Goal: Information Seeking & Learning: Learn about a topic

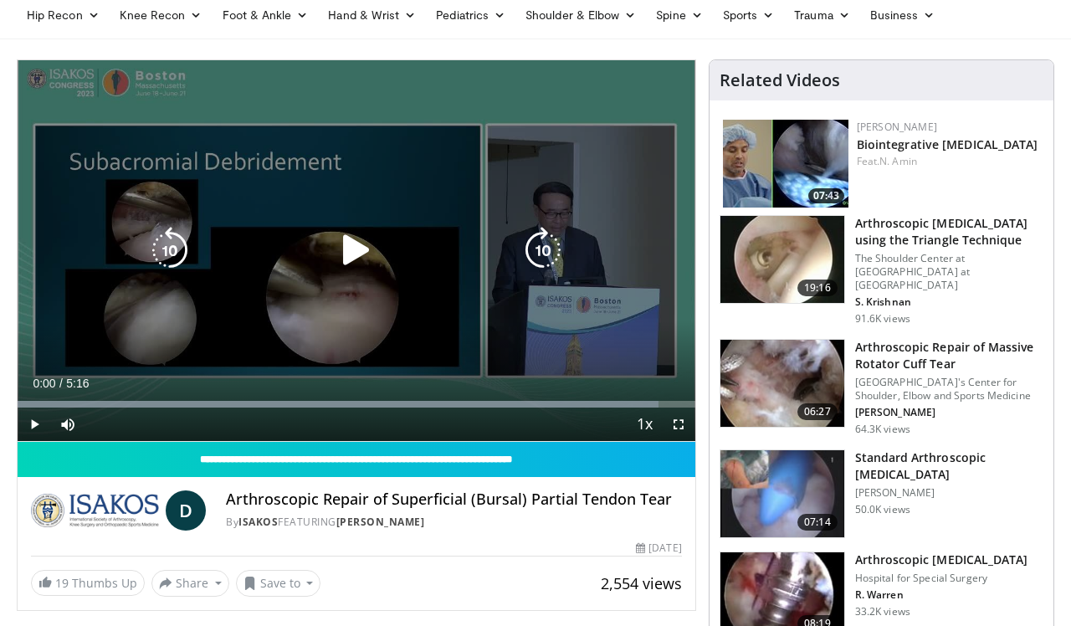
scroll to position [76, 0]
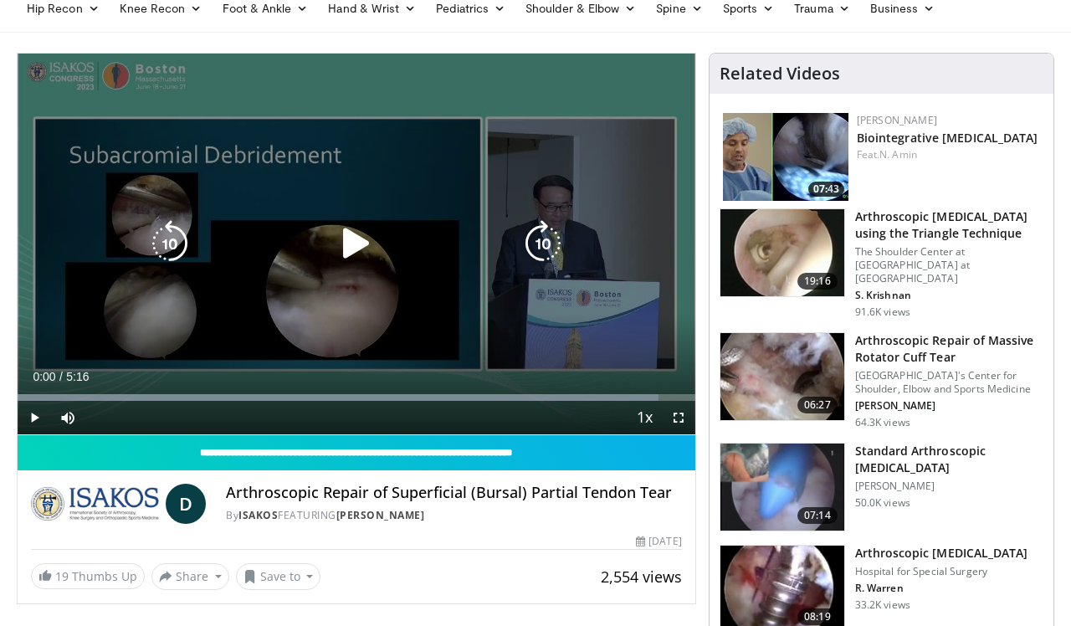
click at [357, 249] on icon "Video Player" at bounding box center [356, 243] width 47 height 47
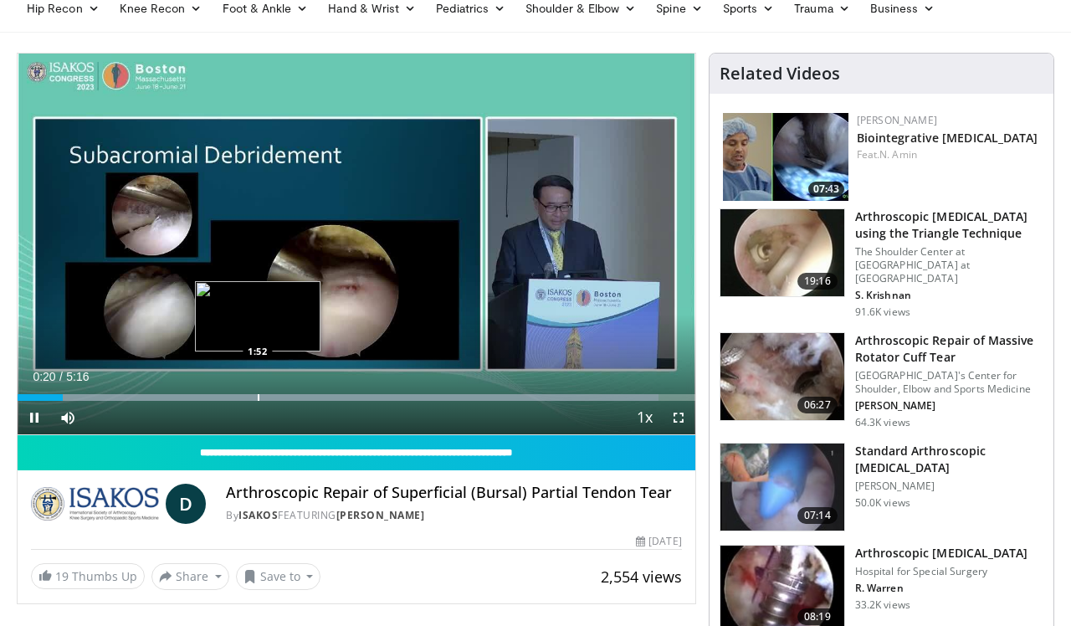
click at [258, 400] on div "Progress Bar" at bounding box center [259, 397] width 2 height 7
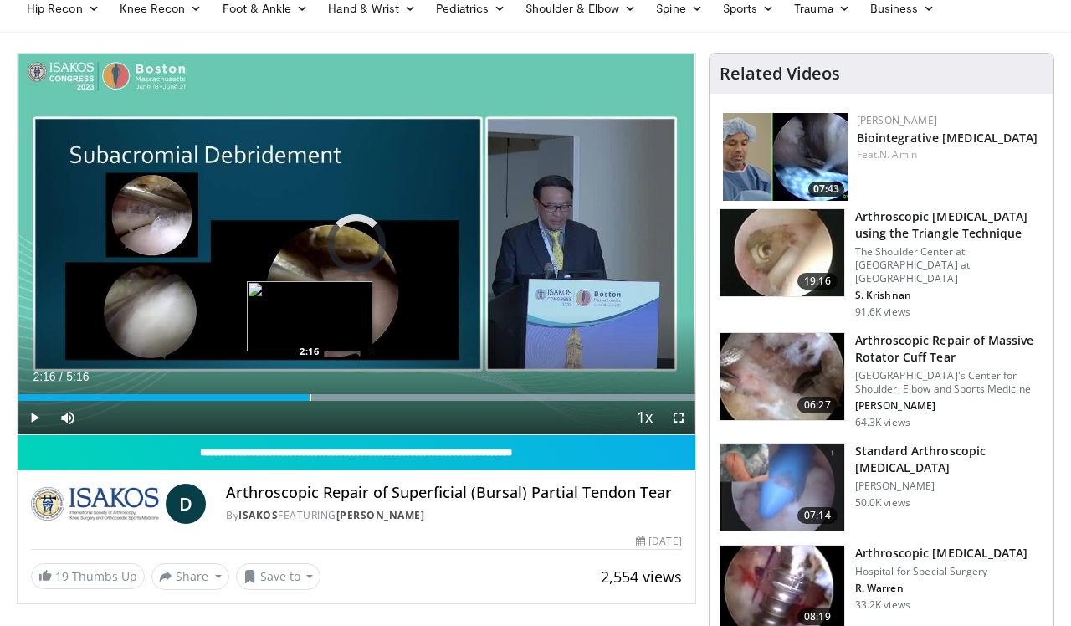
click at [310, 397] on div "Progress Bar" at bounding box center [311, 397] width 2 height 7
click at [352, 392] on div "Loaded : 99.98% 2:23 2:36" at bounding box center [357, 393] width 678 height 16
click at [339, 391] on div "Loaded : 99.98% 2:46 2:30" at bounding box center [357, 393] width 678 height 16
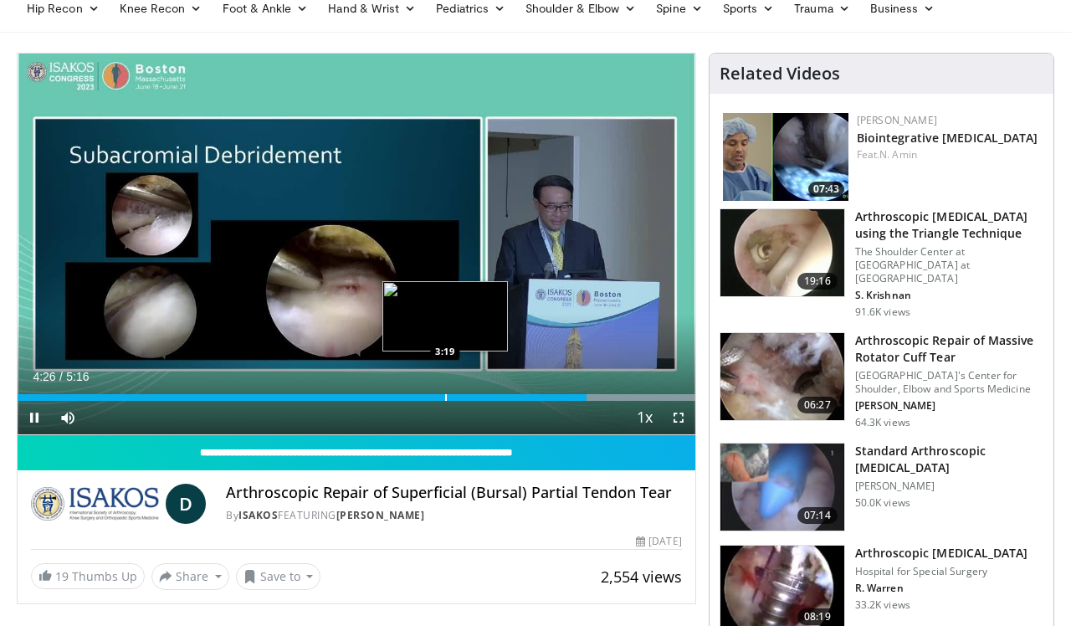
click at [445, 395] on div "Progress Bar" at bounding box center [446, 397] width 2 height 7
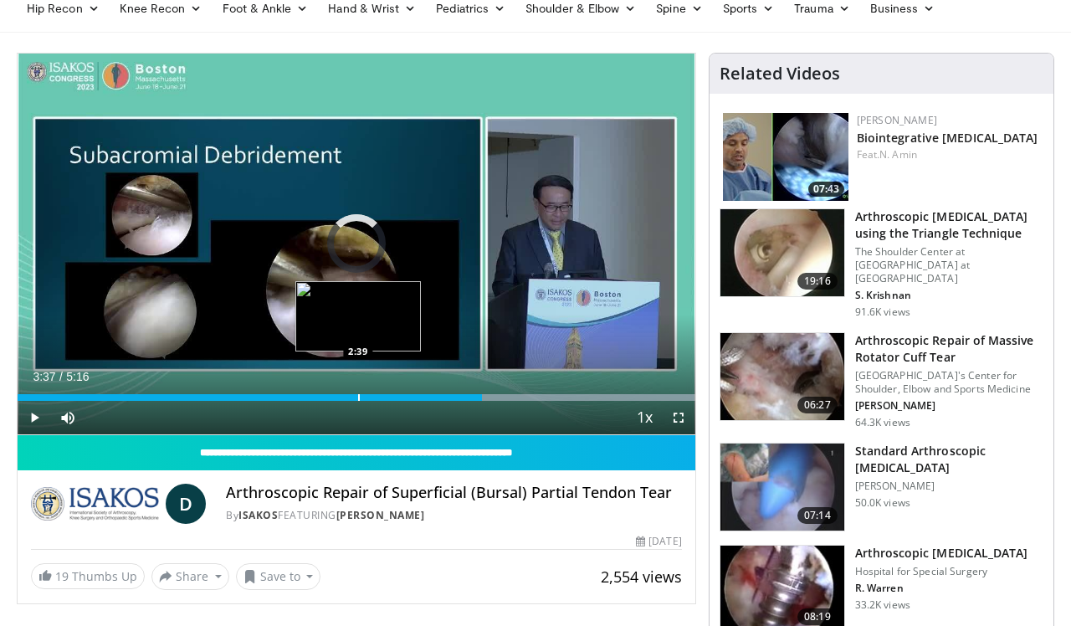
click at [358, 394] on div "Progress Bar" at bounding box center [359, 397] width 2 height 7
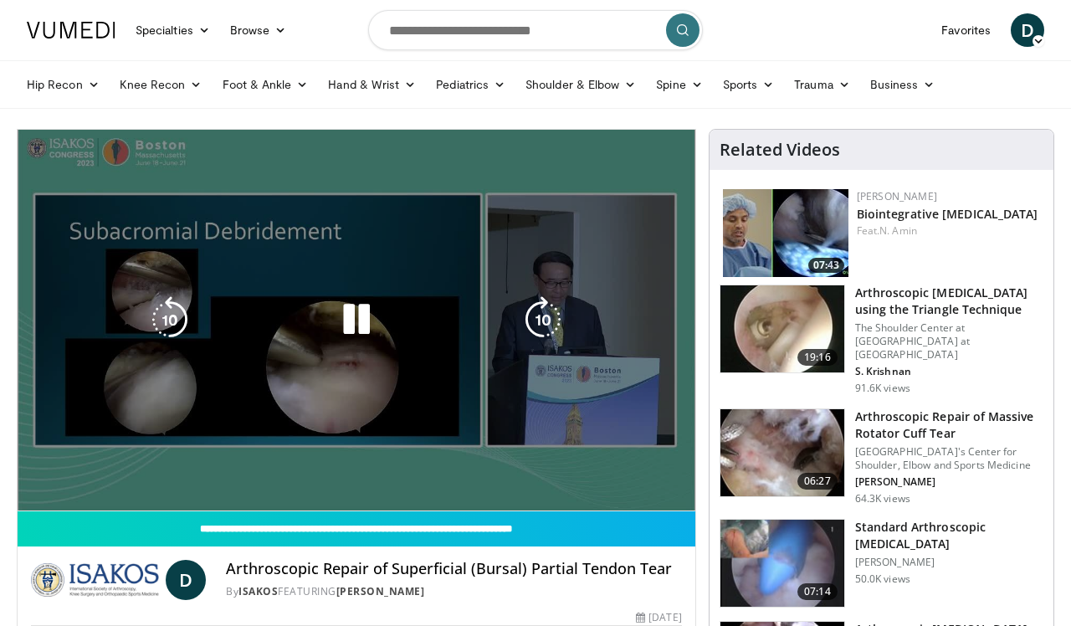
scroll to position [0, 0]
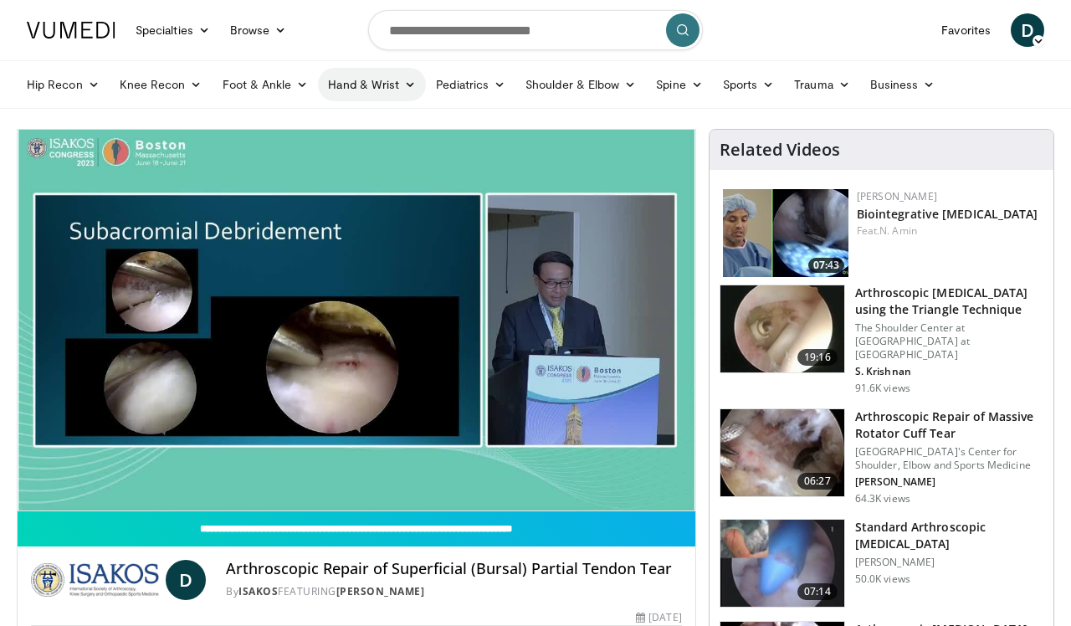
click at [355, 84] on link "Hand & Wrist" at bounding box center [372, 84] width 108 height 33
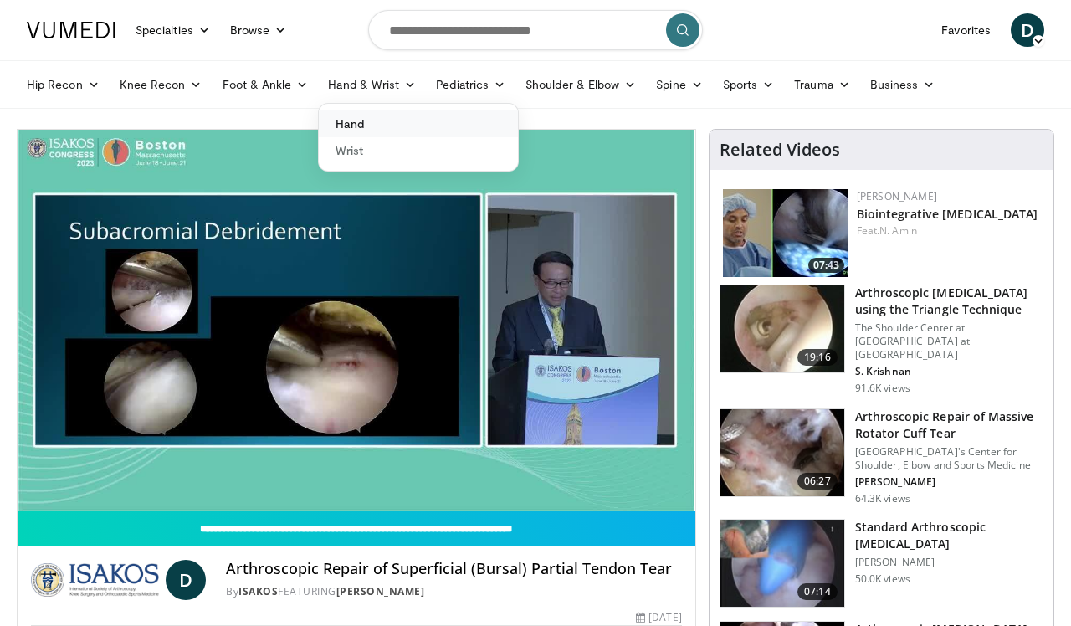
click at [353, 123] on link "Hand" at bounding box center [418, 123] width 199 height 27
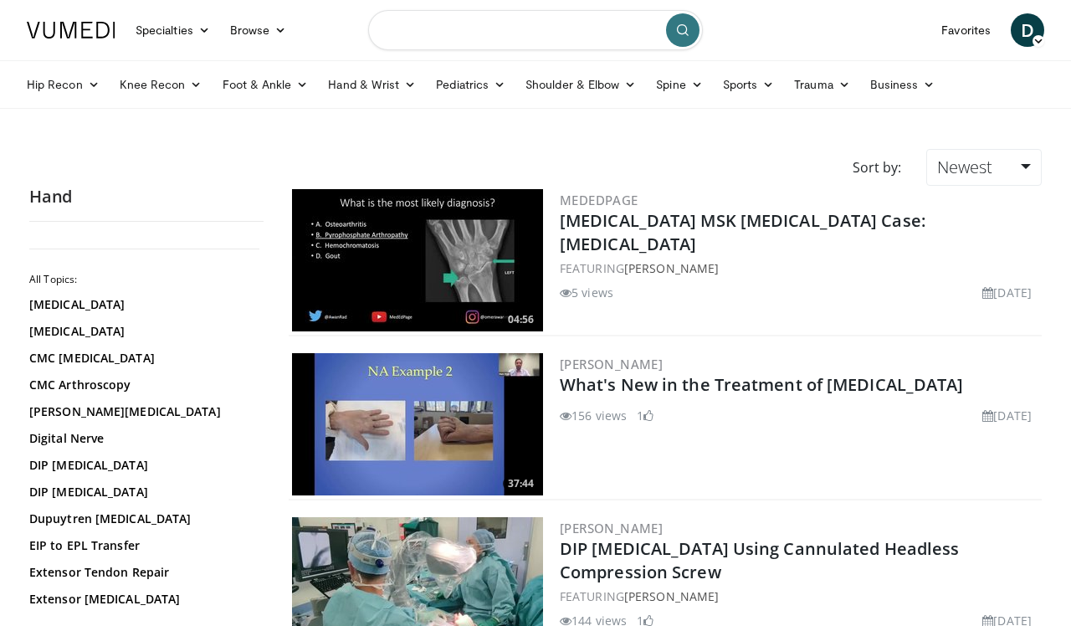
click at [419, 39] on input "Search topics, interventions" at bounding box center [535, 30] width 335 height 40
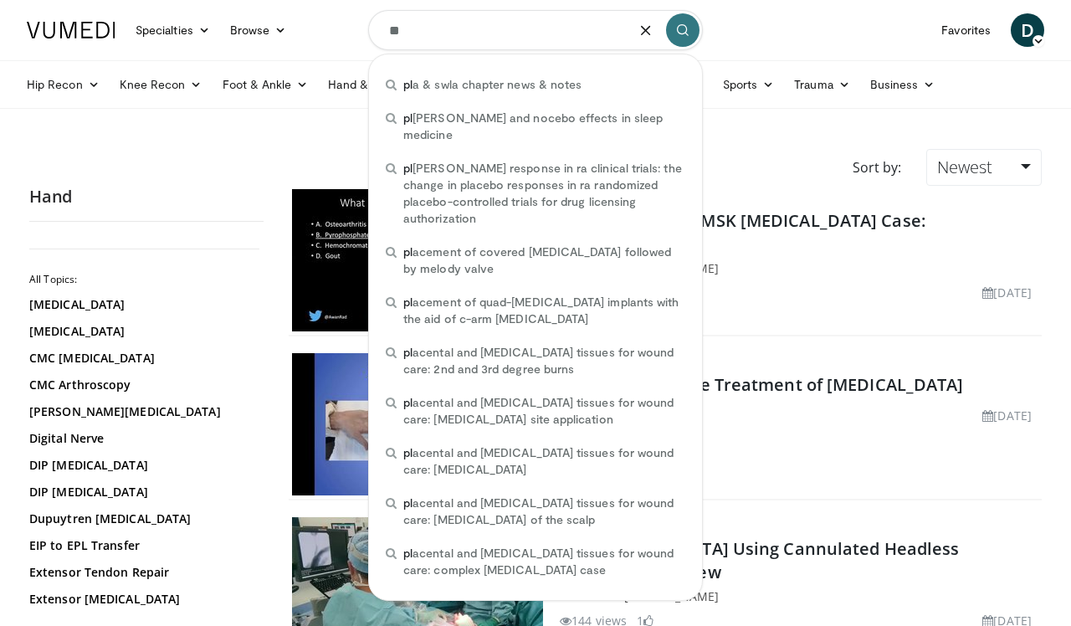
type input "*"
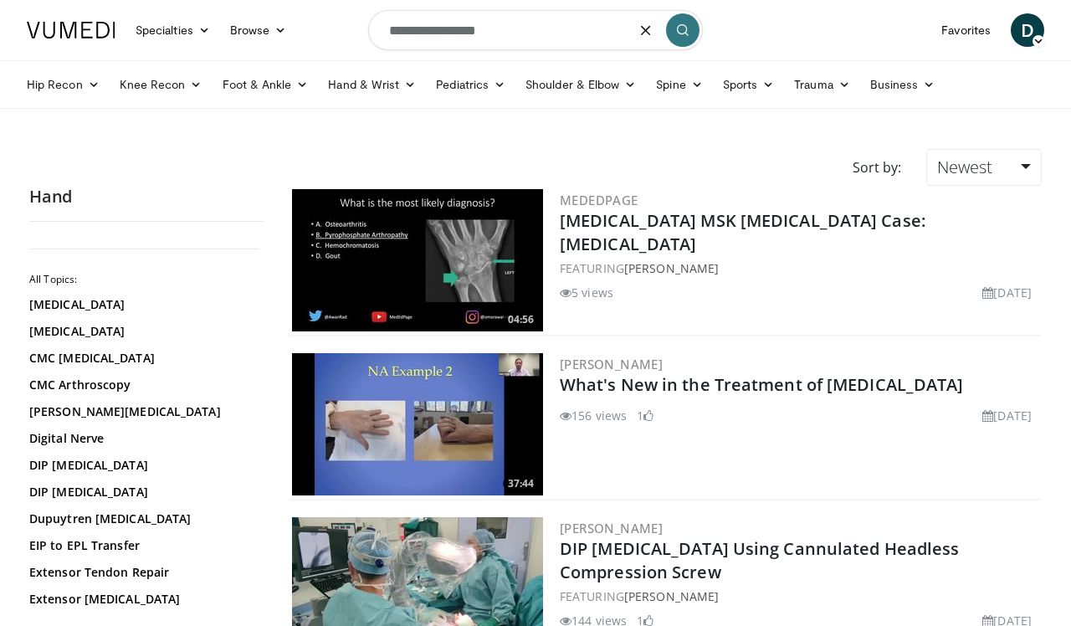
drag, startPoint x: 454, startPoint y: 32, endPoint x: 437, endPoint y: 32, distance: 16.7
click at [437, 32] on input "**********" at bounding box center [535, 30] width 335 height 40
type input "**********"
click at [676, 36] on icon "submit" at bounding box center [682, 29] width 13 height 13
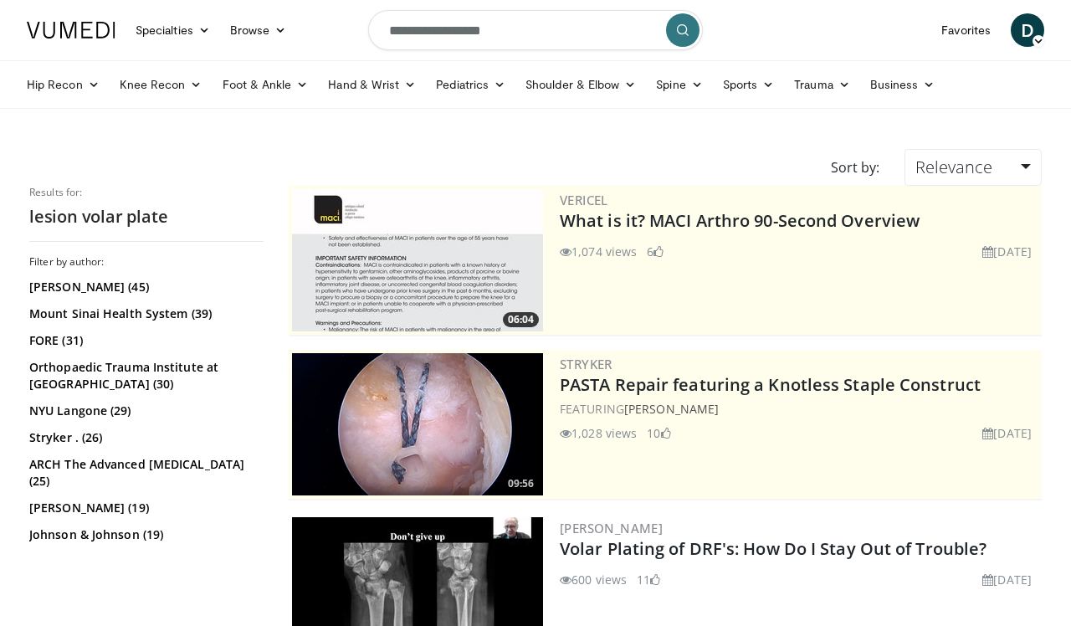
click at [510, 35] on input "**********" at bounding box center [535, 30] width 335 height 40
type input "**********"
click at [679, 30] on icon "submit" at bounding box center [682, 29] width 13 height 13
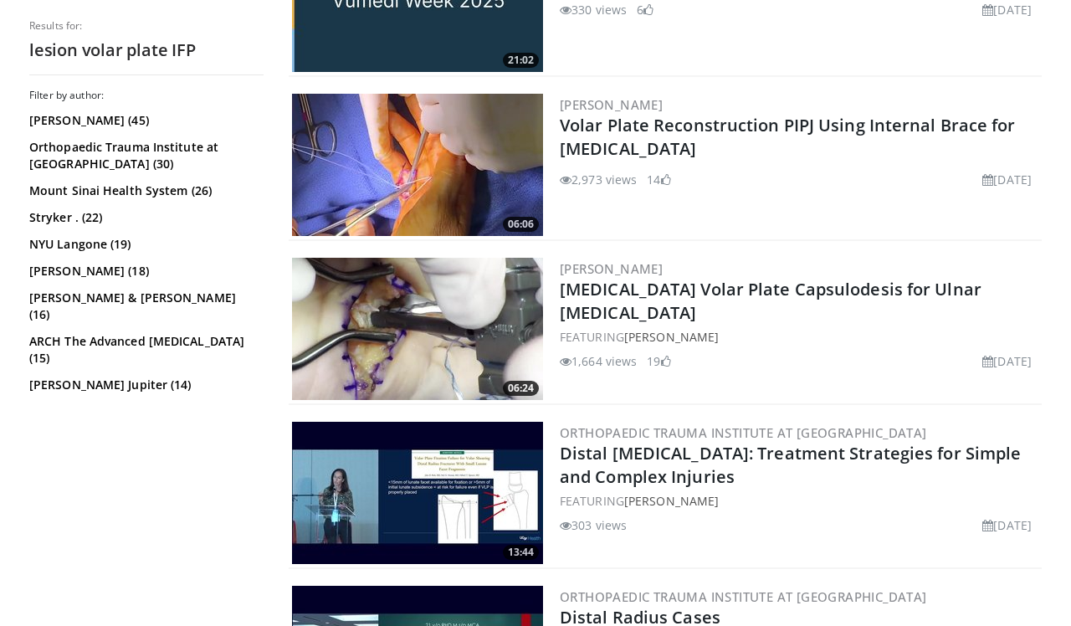
scroll to position [1205, 0]
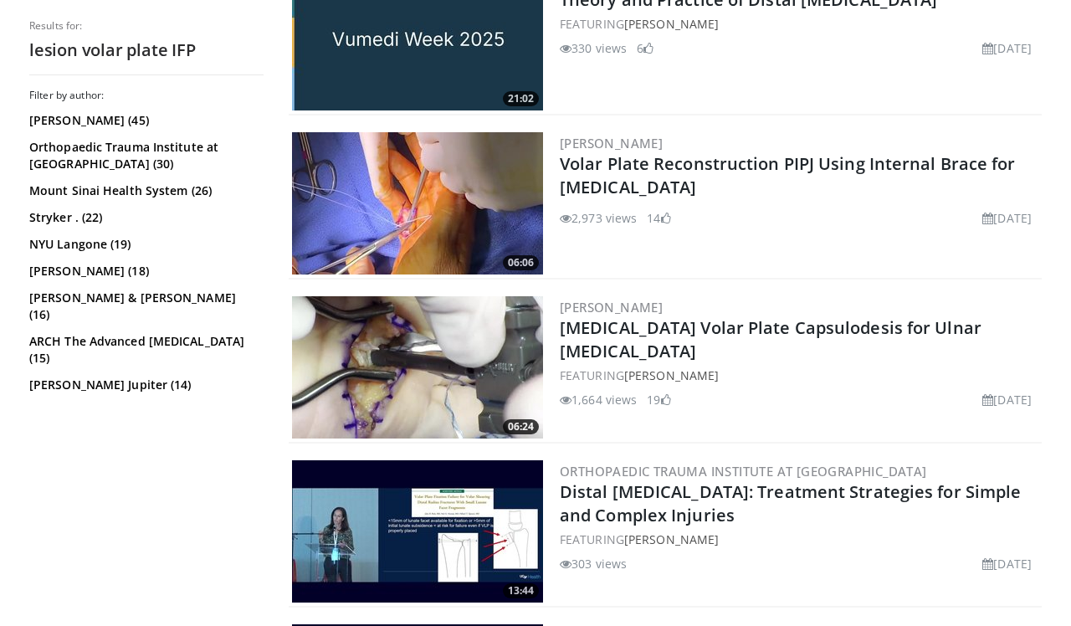
click at [463, 216] on img at bounding box center [417, 203] width 251 height 142
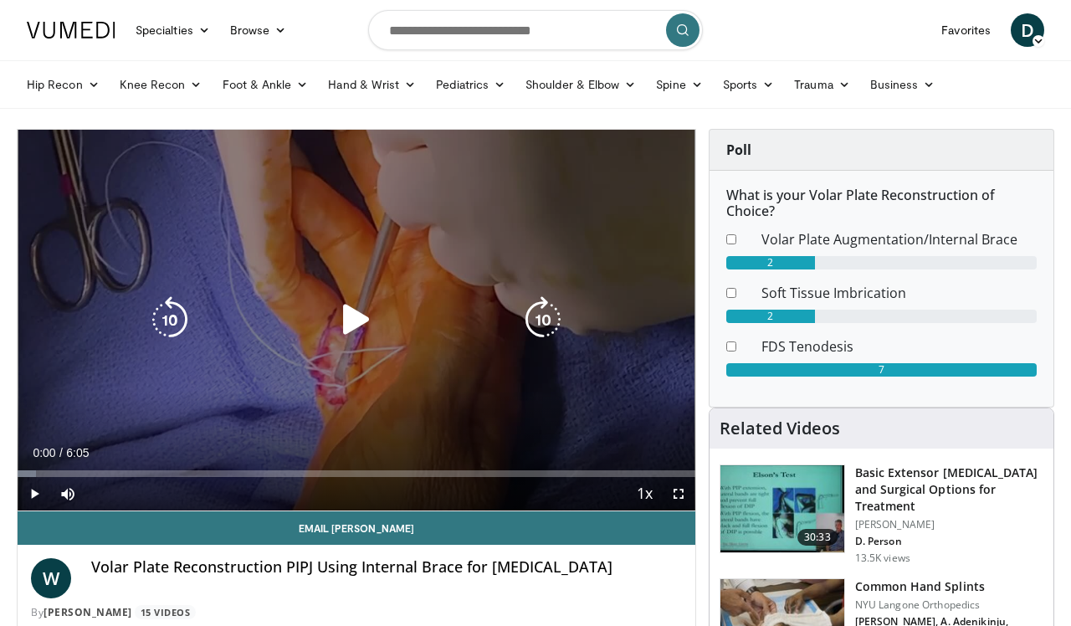
click at [358, 316] on icon "Video Player" at bounding box center [356, 319] width 47 height 47
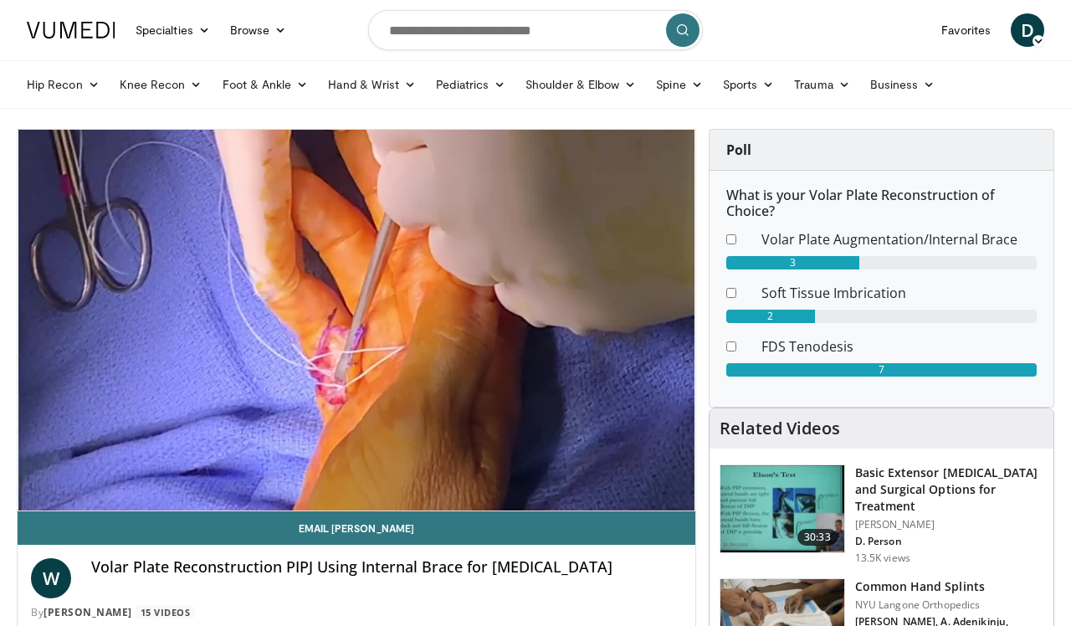
click at [849, 398] on div "What is your Volar Plate Reconstruction of Choice? Volar Plate Augmentation/Int…" at bounding box center [882, 289] width 344 height 236
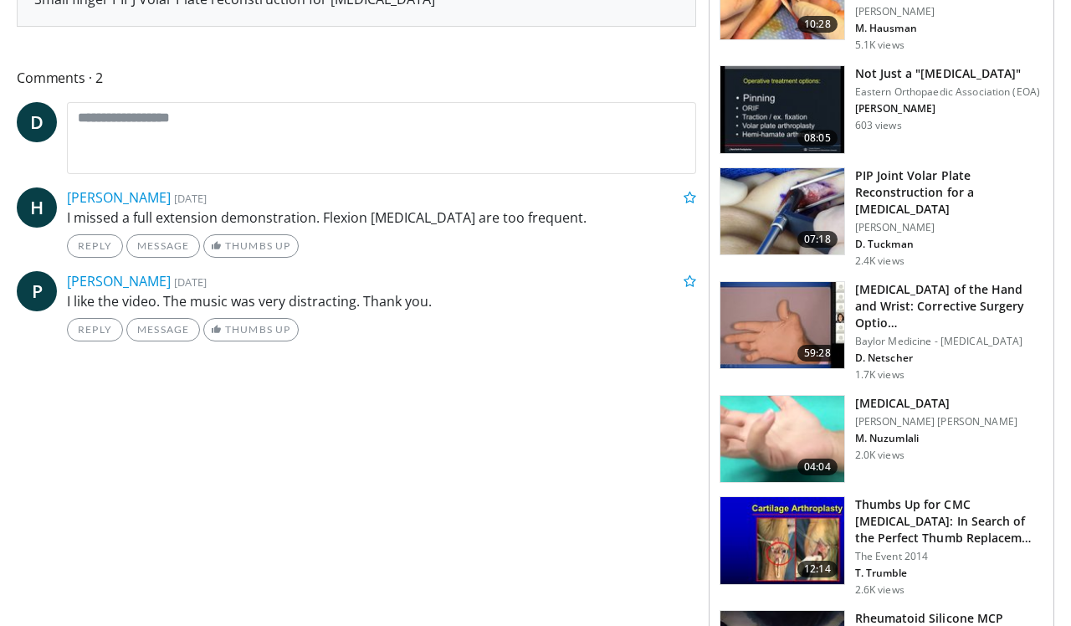
scroll to position [732, 0]
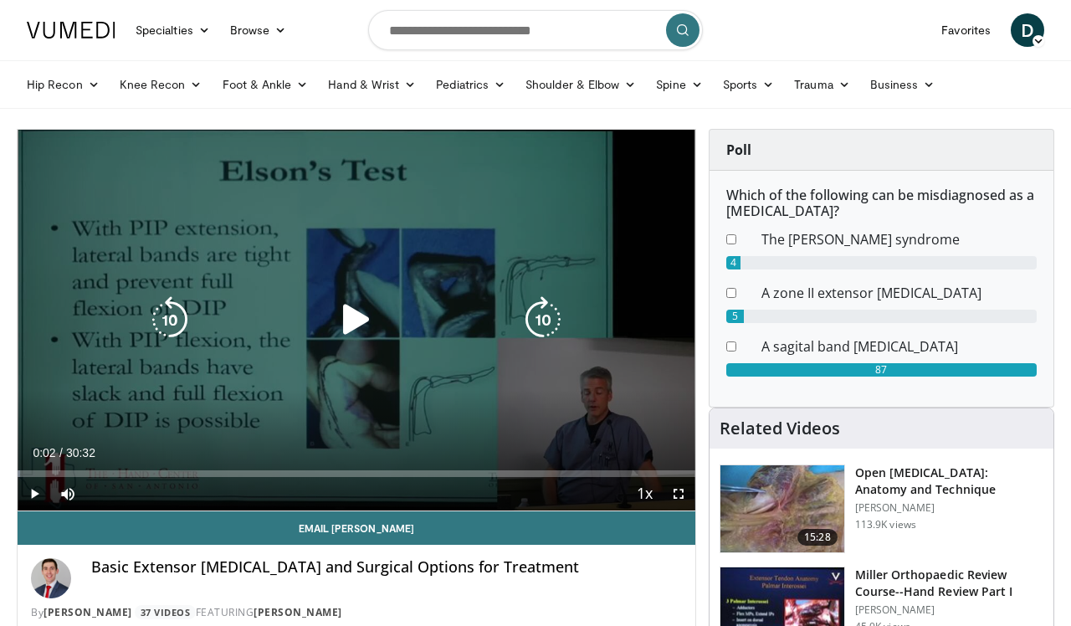
click at [352, 318] on icon "Video Player" at bounding box center [356, 319] width 47 height 47
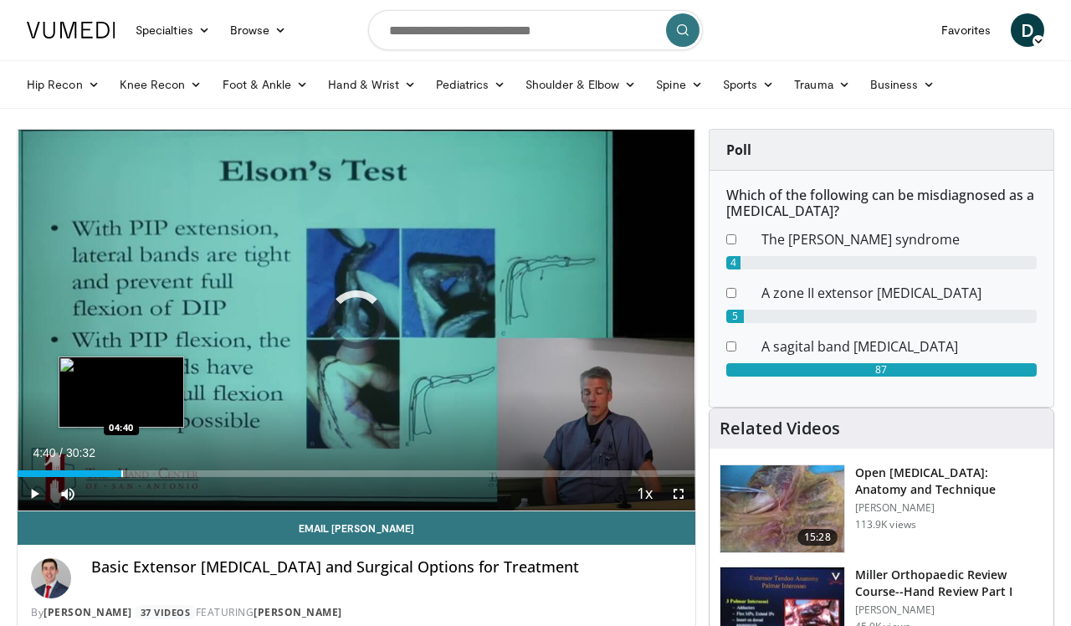
click at [121, 467] on div "Loaded : 0.31% 04:40 04:40" at bounding box center [357, 469] width 678 height 16
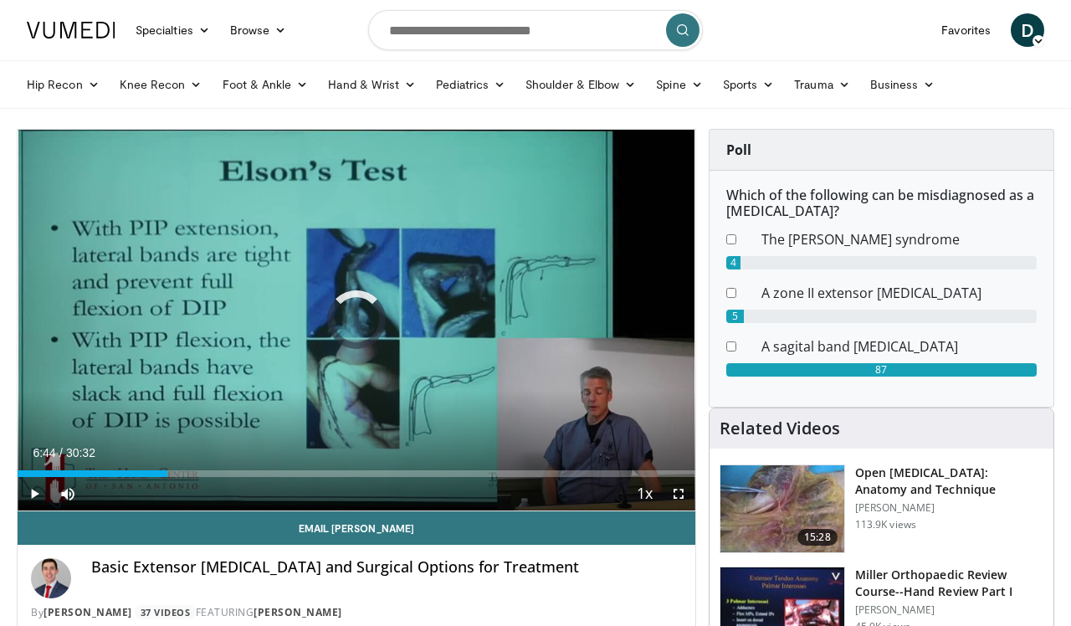
click at [167, 470] on div "Progress Bar" at bounding box center [168, 473] width 2 height 7
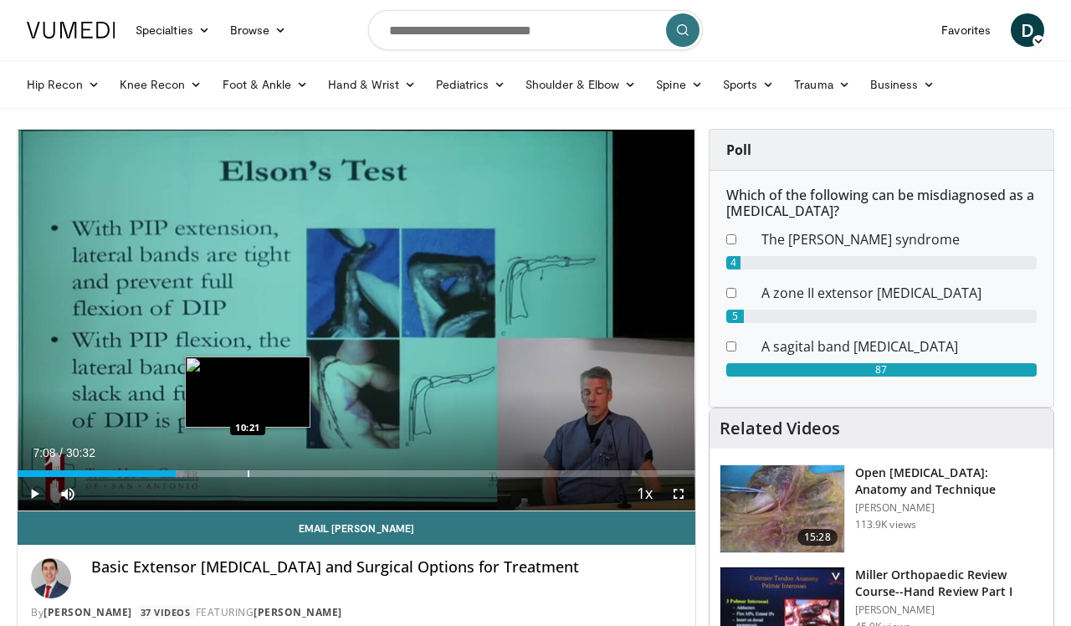
click at [248, 467] on div "Loaded : 24.58% 07:08 10:21" at bounding box center [357, 469] width 678 height 16
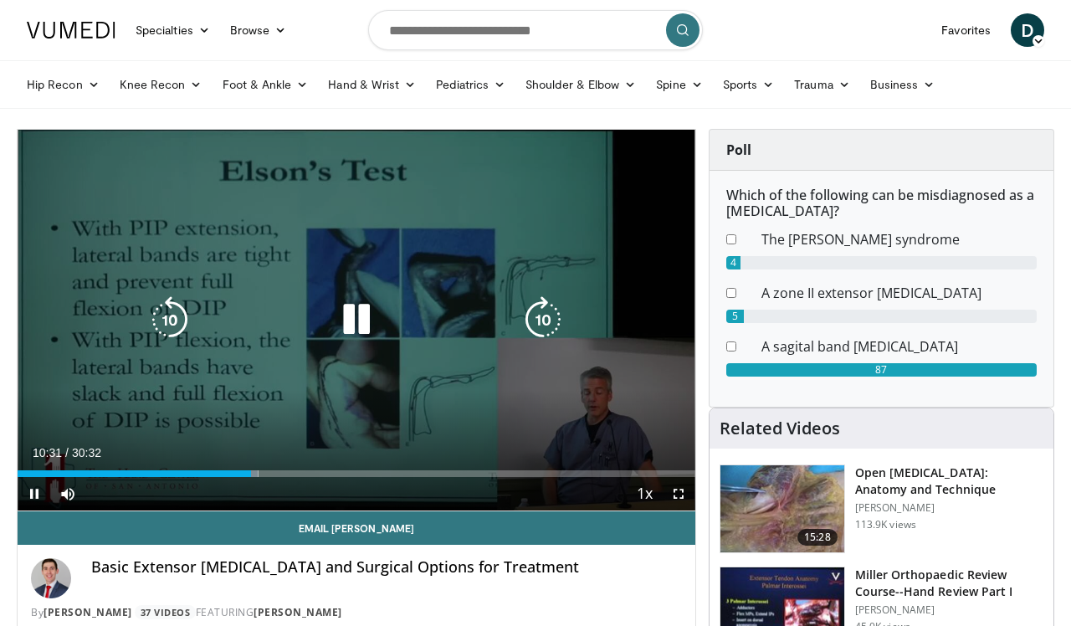
click at [229, 313] on div "Video Player" at bounding box center [356, 319] width 407 height 33
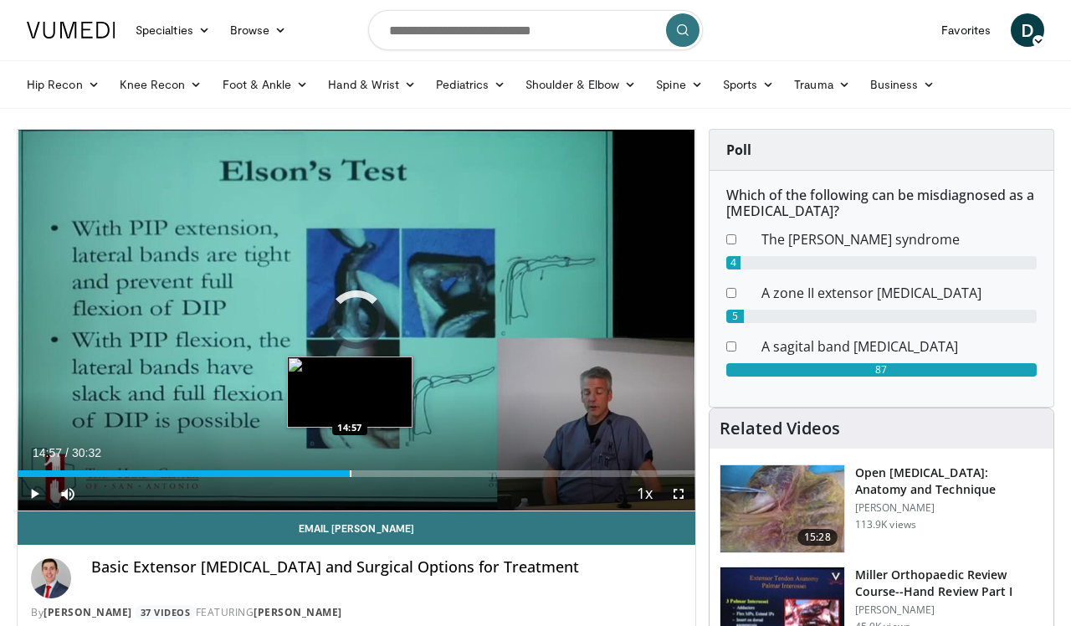
click at [350, 474] on div "Progress Bar" at bounding box center [351, 473] width 2 height 7
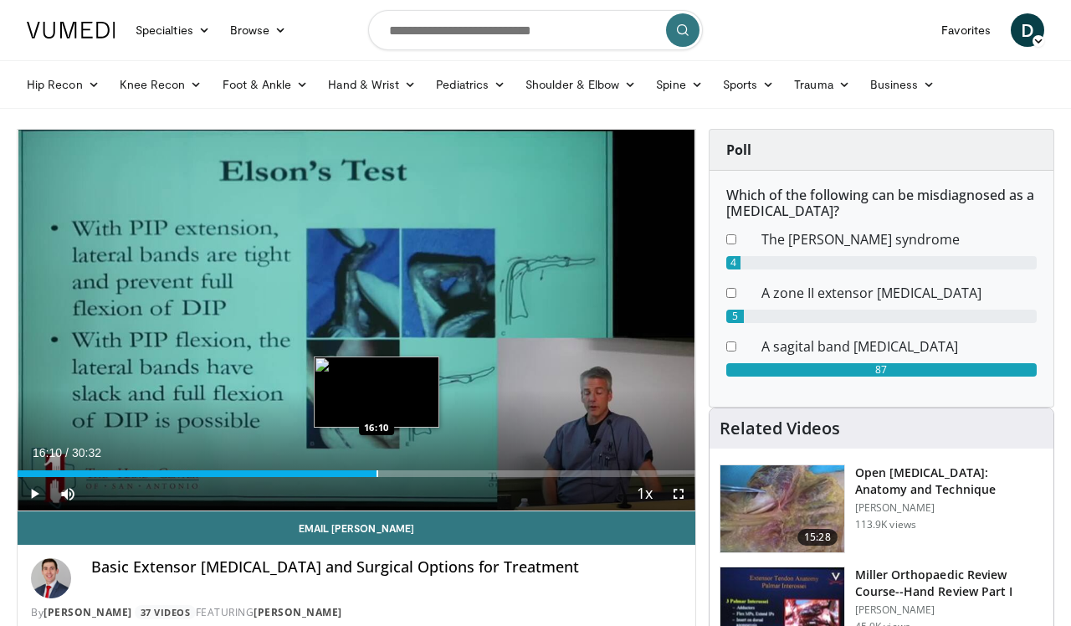
click at [377, 475] on div "Progress Bar" at bounding box center [378, 473] width 2 height 7
click at [402, 470] on div "Progress Bar" at bounding box center [403, 473] width 2 height 7
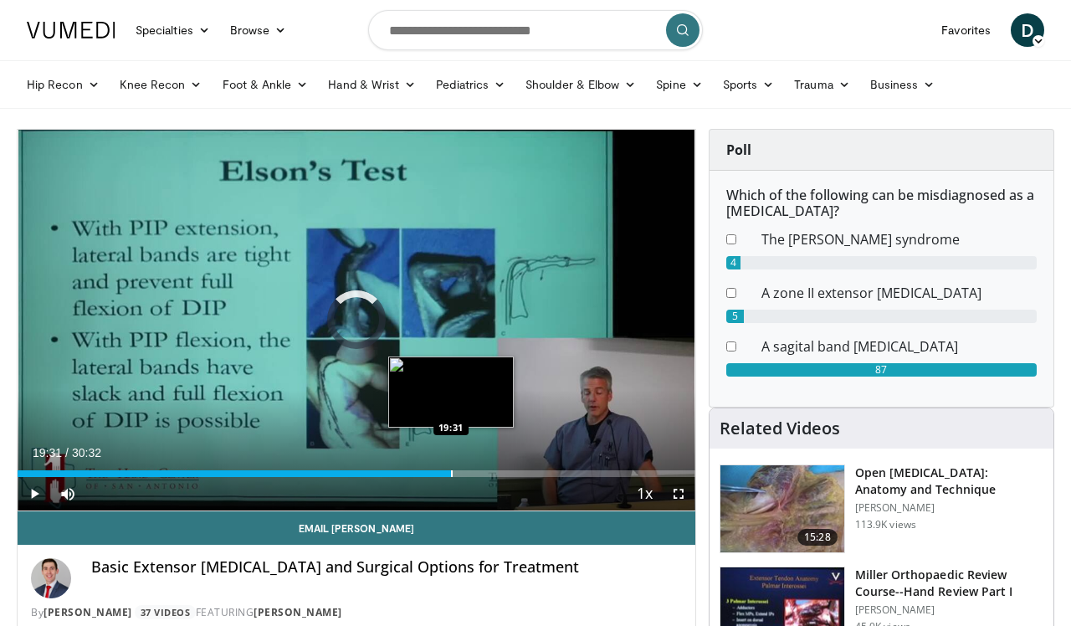
click at [451, 470] on div "Progress Bar" at bounding box center [452, 473] width 2 height 7
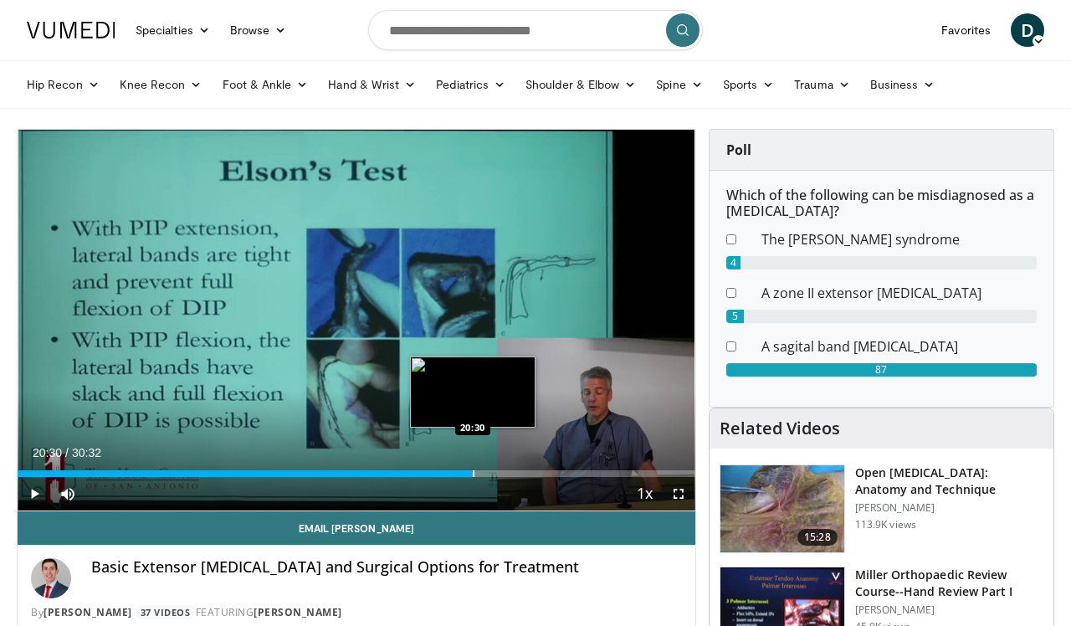
click at [473, 471] on div "Progress Bar" at bounding box center [474, 473] width 2 height 7
click at [490, 474] on div "Progress Bar" at bounding box center [491, 473] width 2 height 7
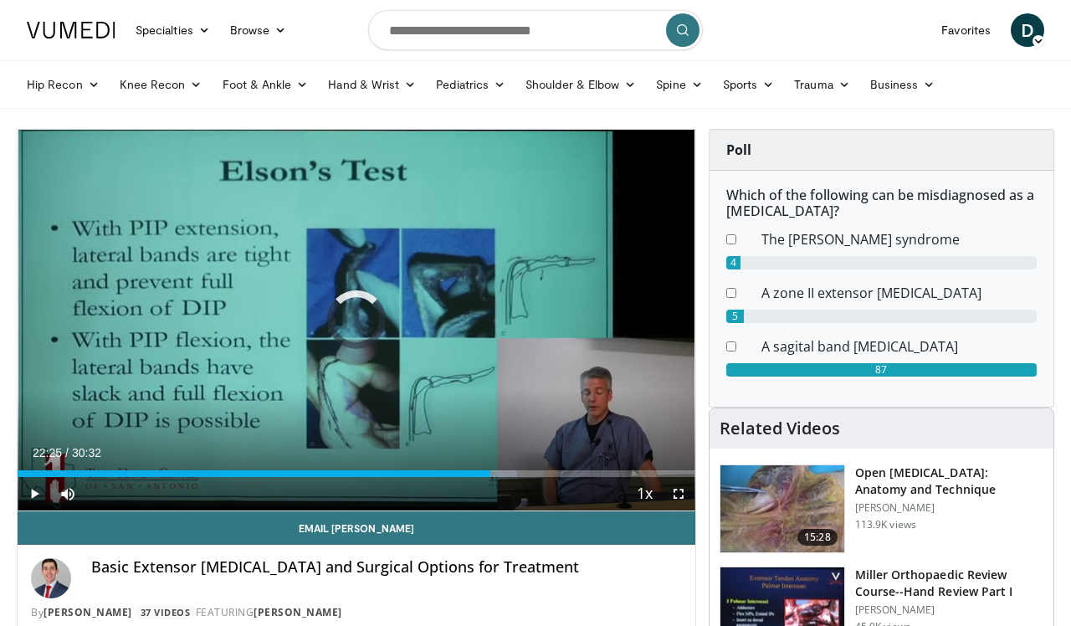
click at [516, 474] on div "Progress Bar" at bounding box center [517, 473] width 2 height 7
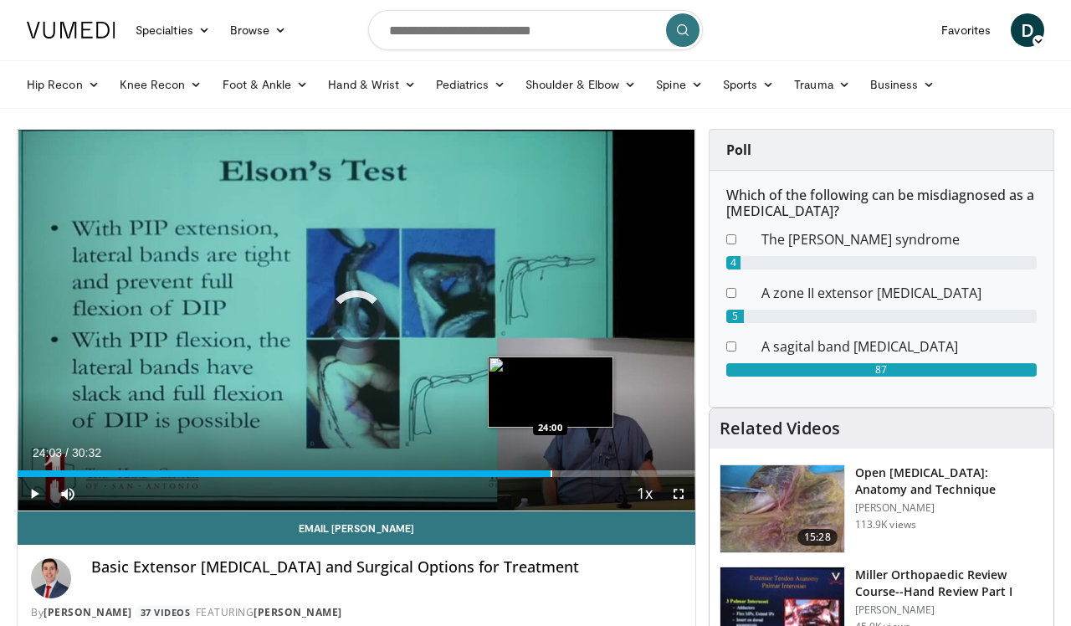
click at [552, 472] on div "Progress Bar" at bounding box center [552, 473] width 2 height 7
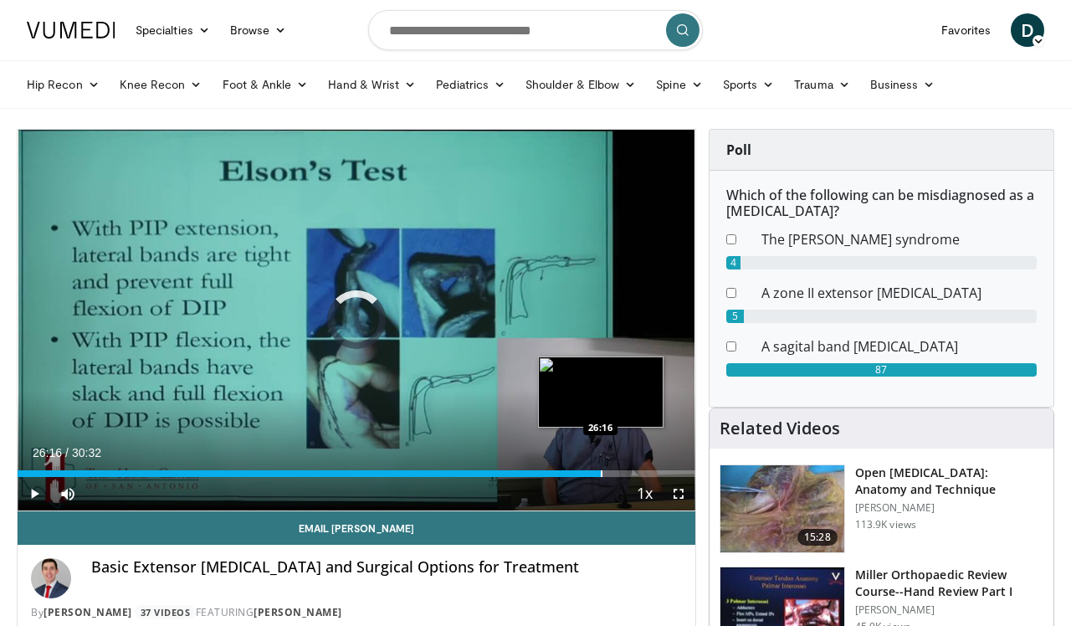
click at [601, 471] on div "Progress Bar" at bounding box center [602, 473] width 2 height 7
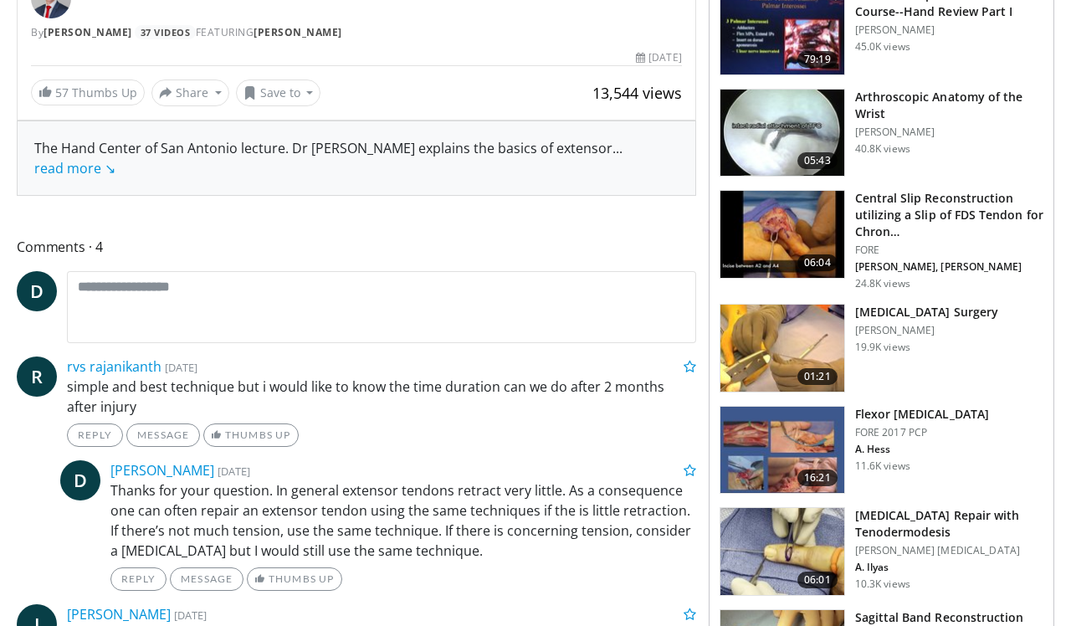
scroll to position [587, 0]
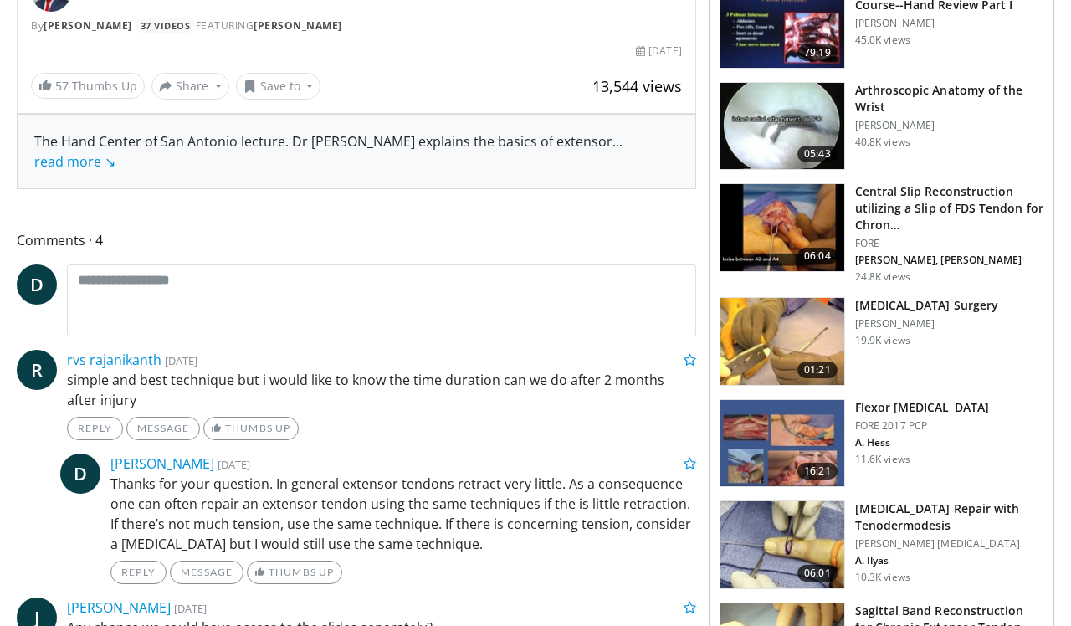
click at [829, 514] on img at bounding box center [783, 544] width 124 height 87
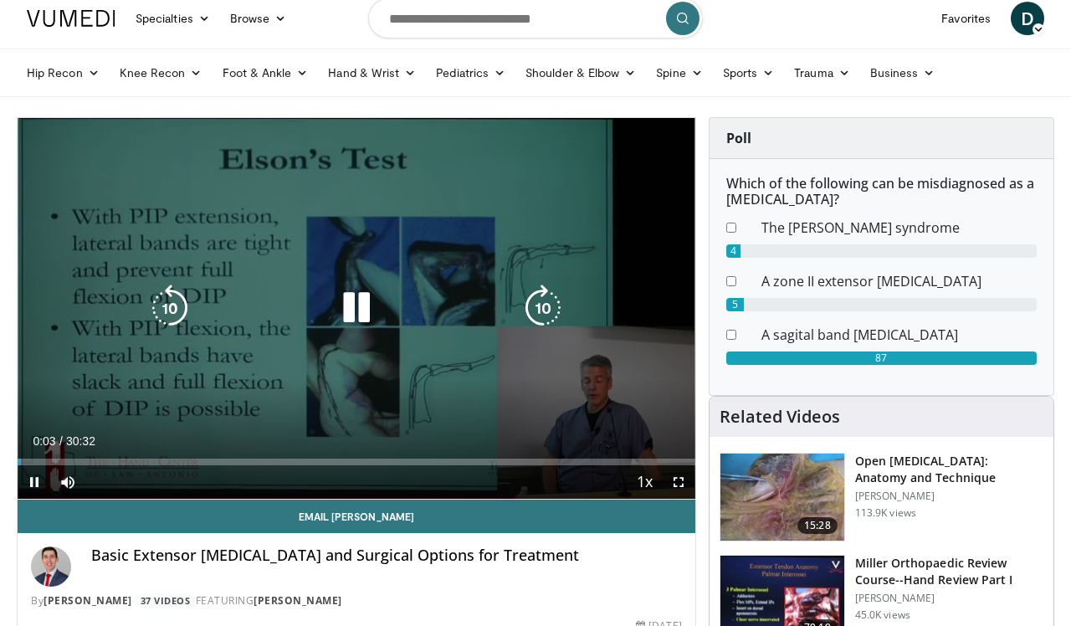
scroll to position [13, 0]
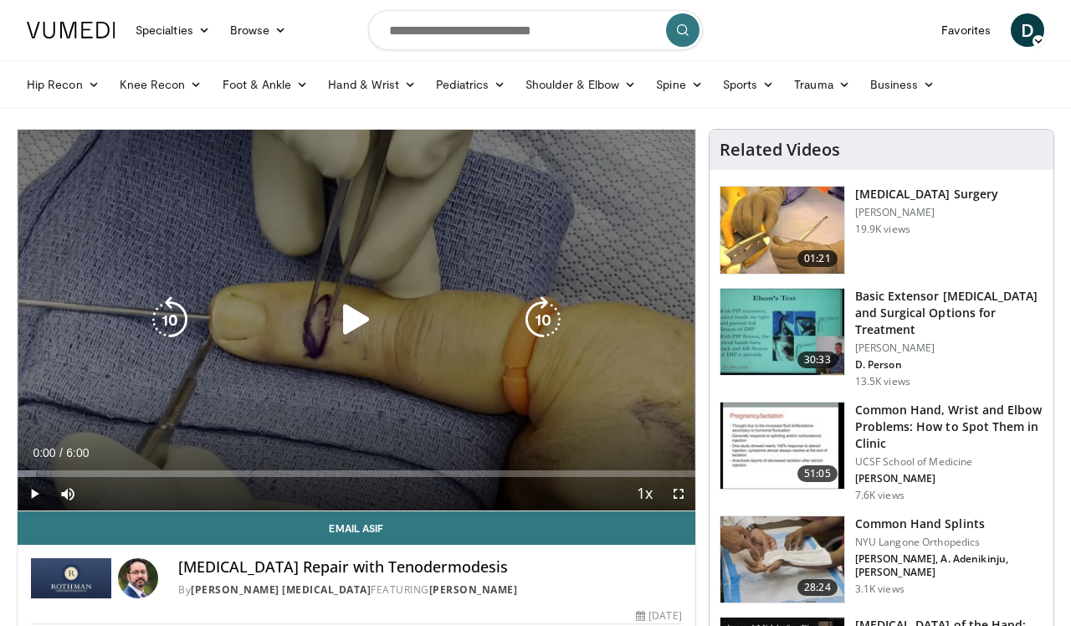
click at [352, 320] on icon "Video Player" at bounding box center [356, 319] width 47 height 47
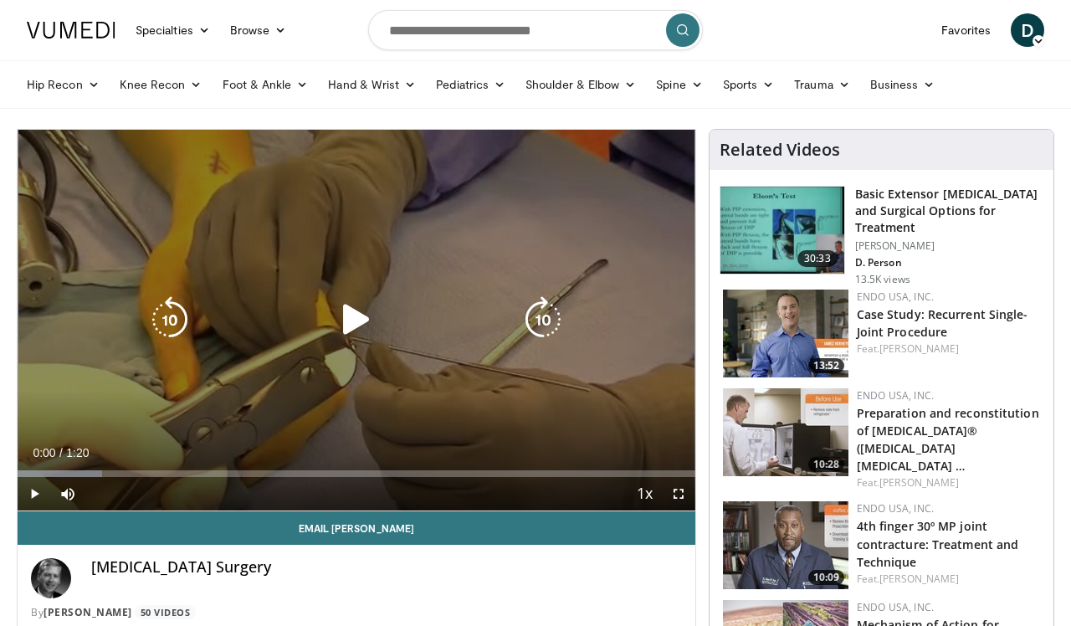
click at [336, 439] on div "10 seconds Tap to unmute" at bounding box center [357, 320] width 678 height 381
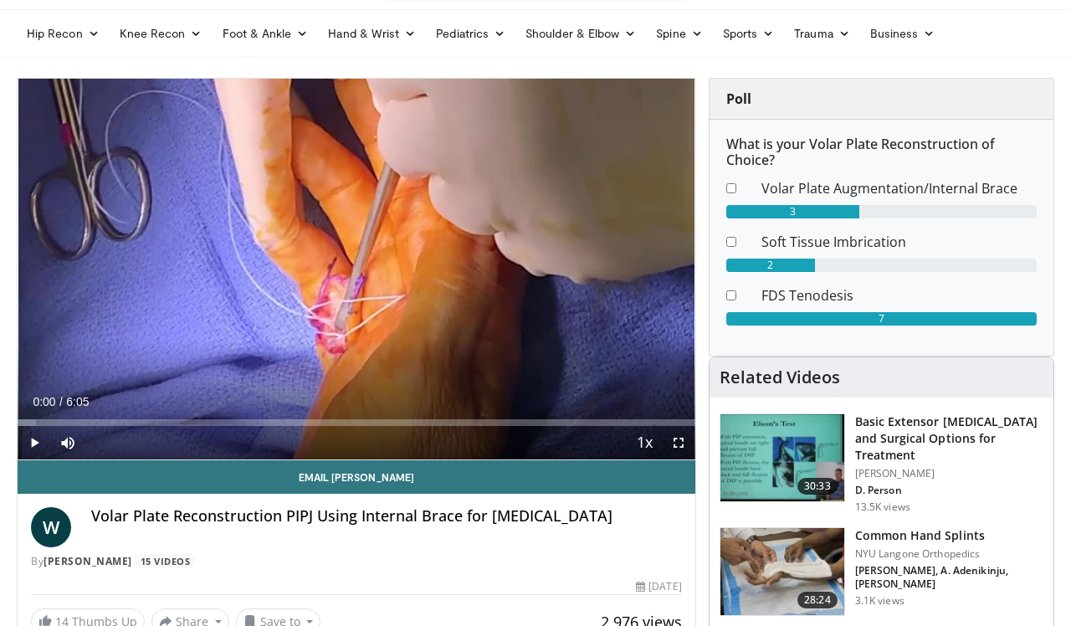
scroll to position [49, 0]
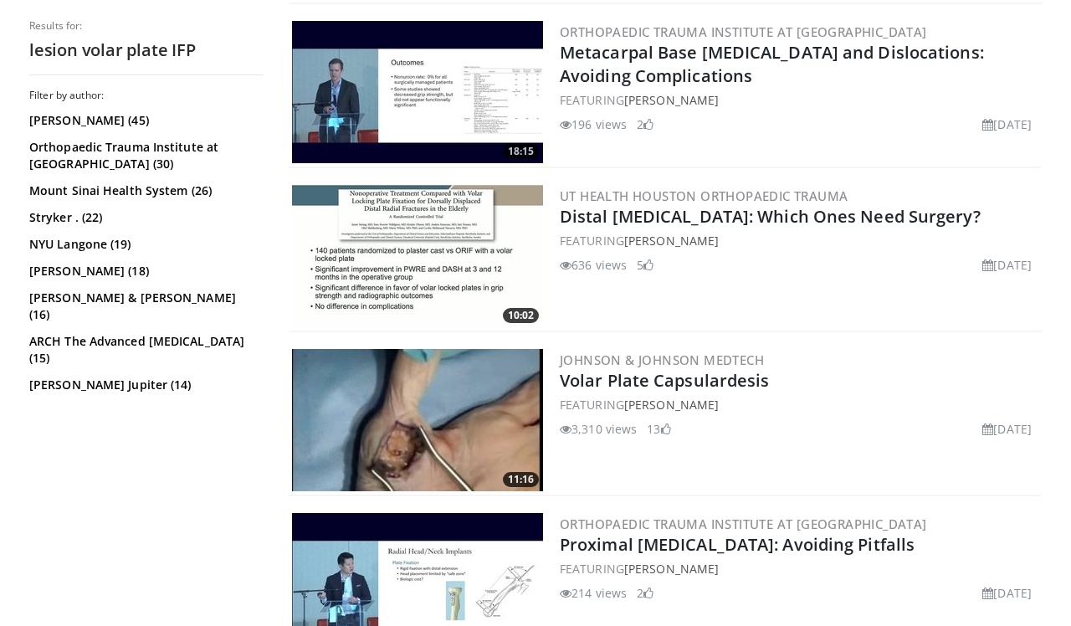
scroll to position [3776, 0]
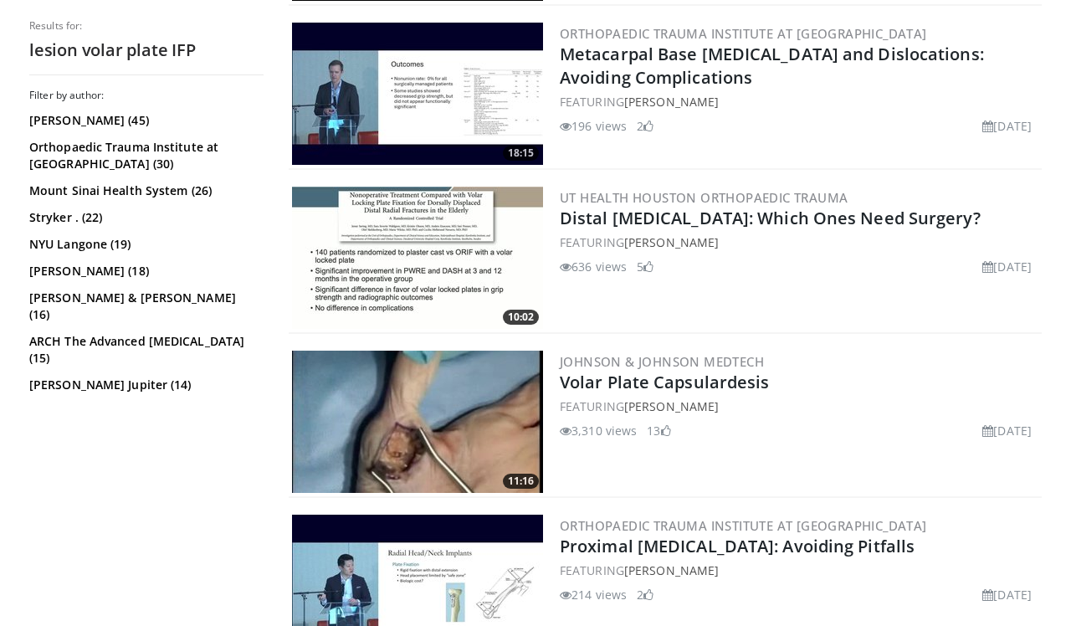
click at [470, 400] on img at bounding box center [417, 422] width 251 height 142
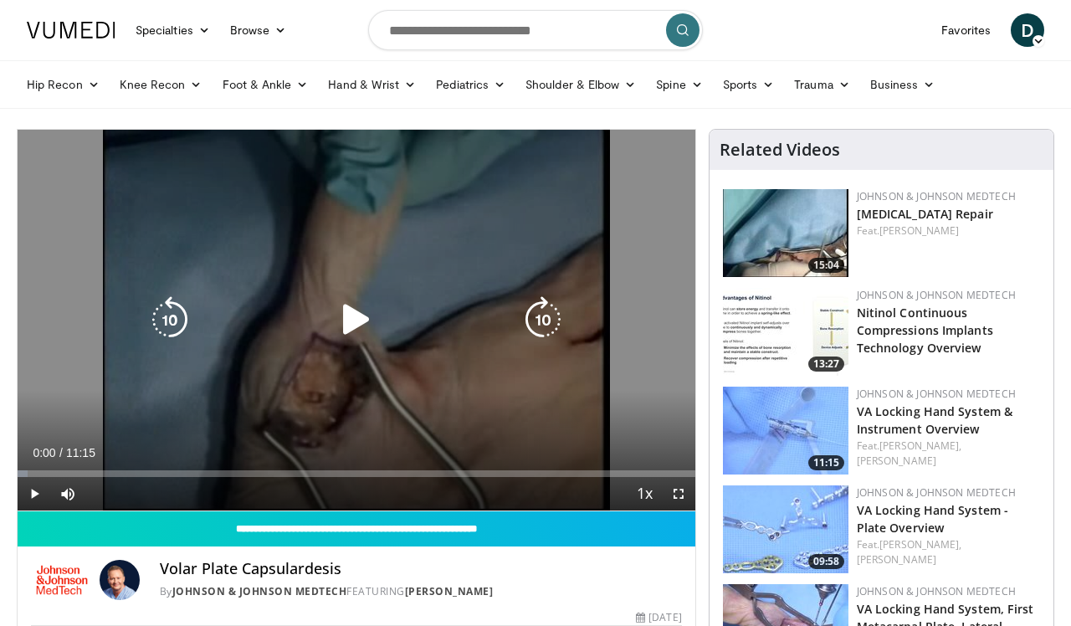
click at [350, 321] on icon "Video Player" at bounding box center [356, 319] width 47 height 47
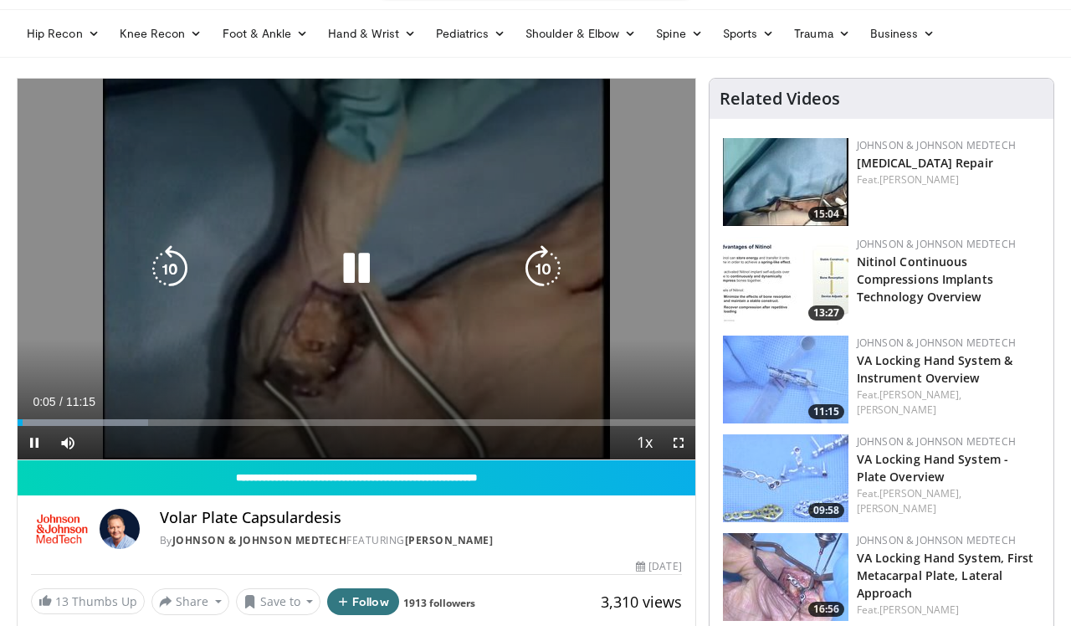
scroll to position [44, 0]
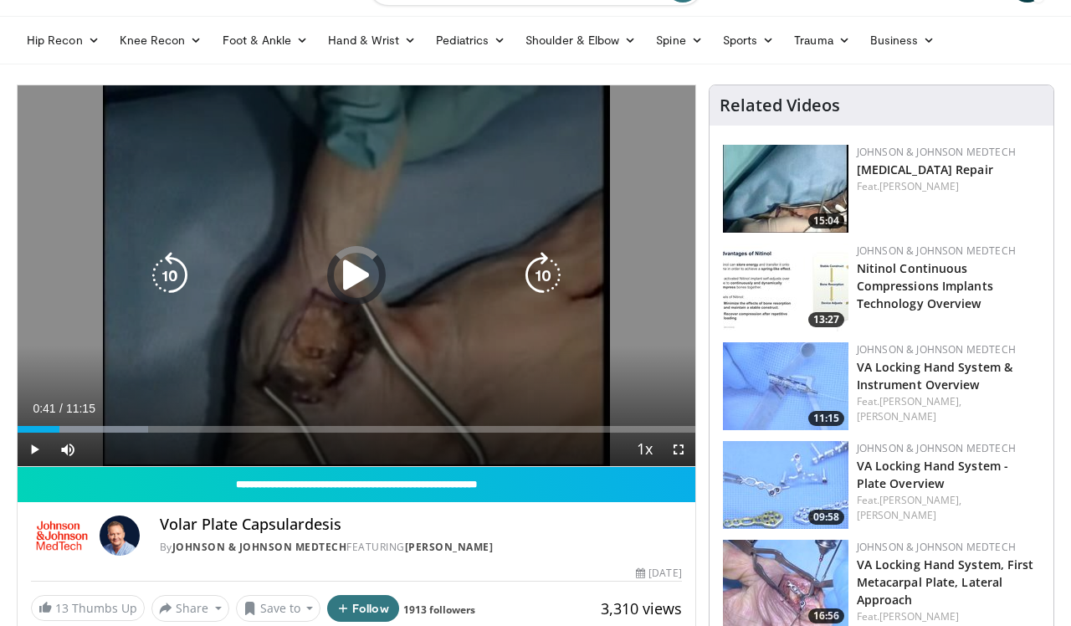
click at [59, 429] on div "Loaded : 19.26% 00:41 00:41" at bounding box center [357, 429] width 678 height 7
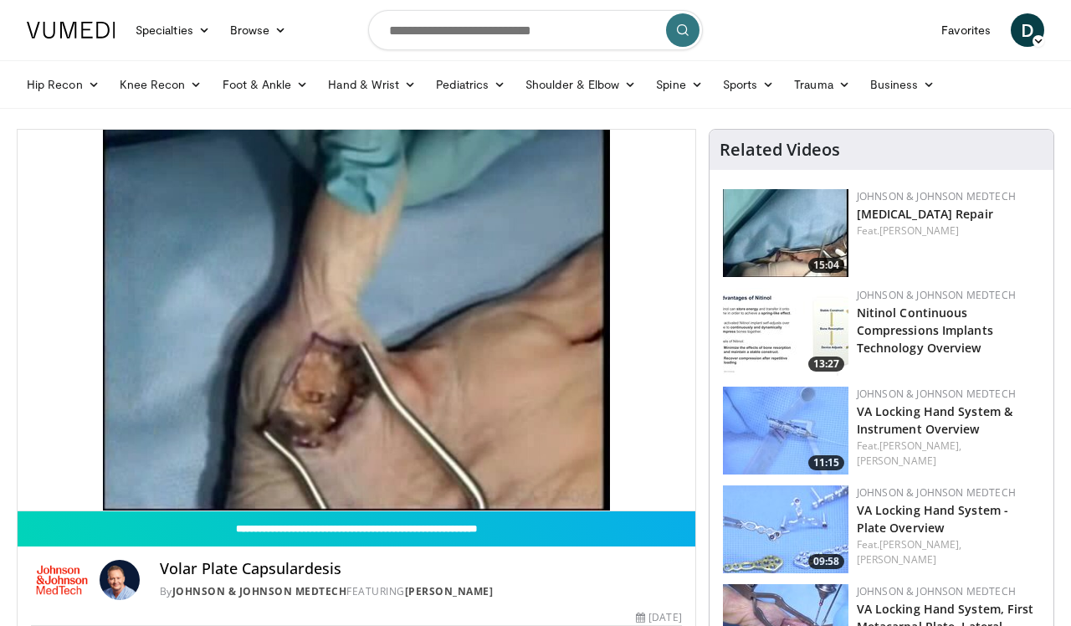
scroll to position [0, 0]
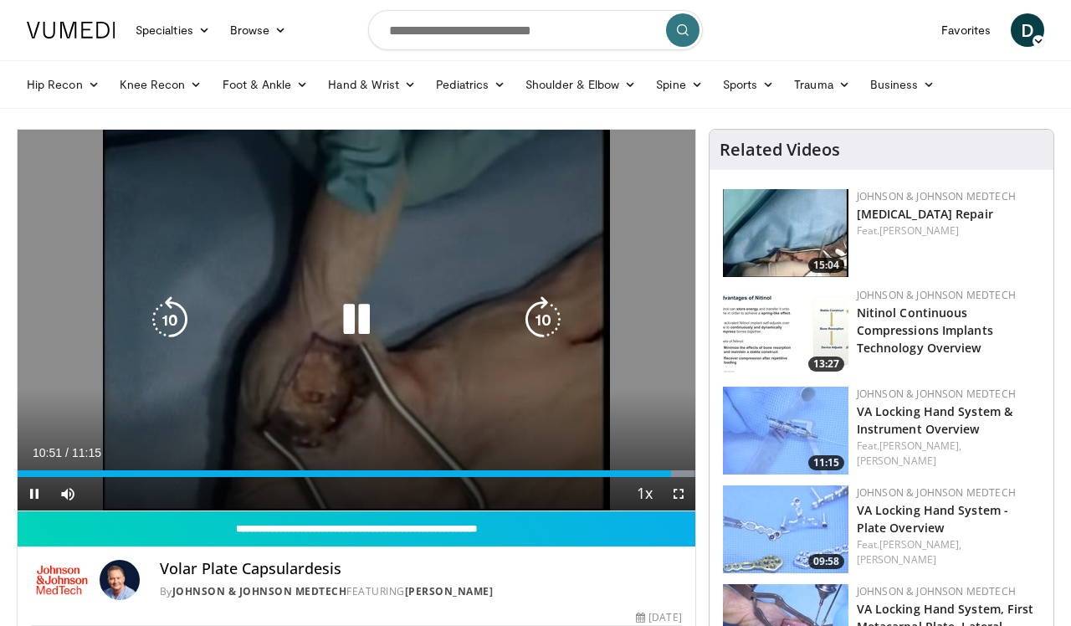
click at [593, 201] on div "10 seconds Tap to unmute" at bounding box center [357, 320] width 678 height 381
click at [606, 237] on div "10 seconds Tap to unmute" at bounding box center [357, 320] width 678 height 381
click at [342, 316] on icon "Video Player" at bounding box center [356, 319] width 47 height 47
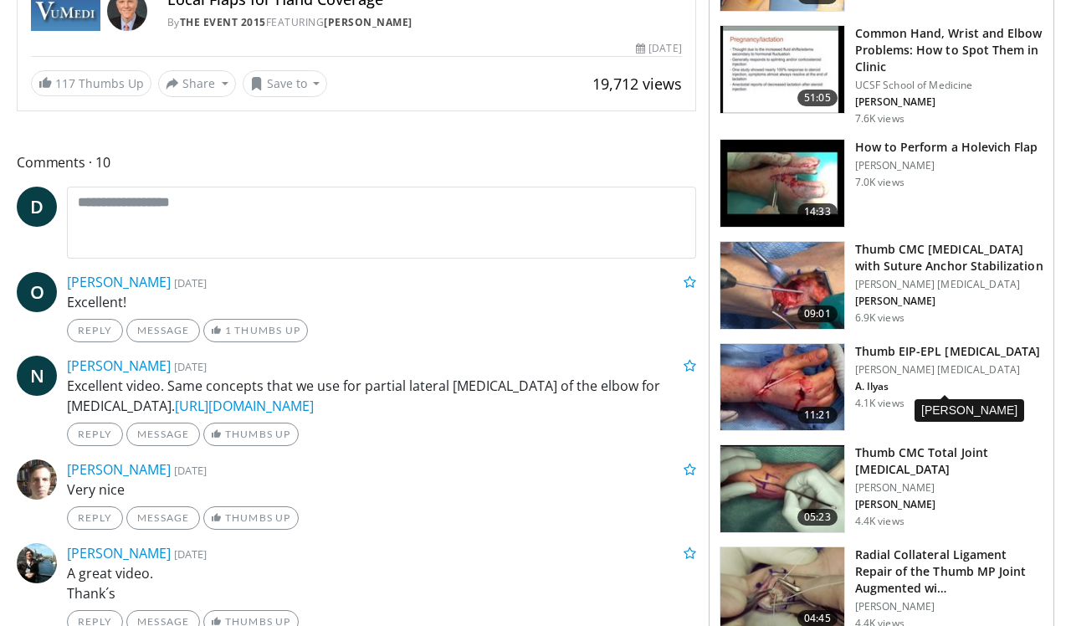
scroll to position [568, 0]
click at [782, 365] on img at bounding box center [783, 387] width 124 height 87
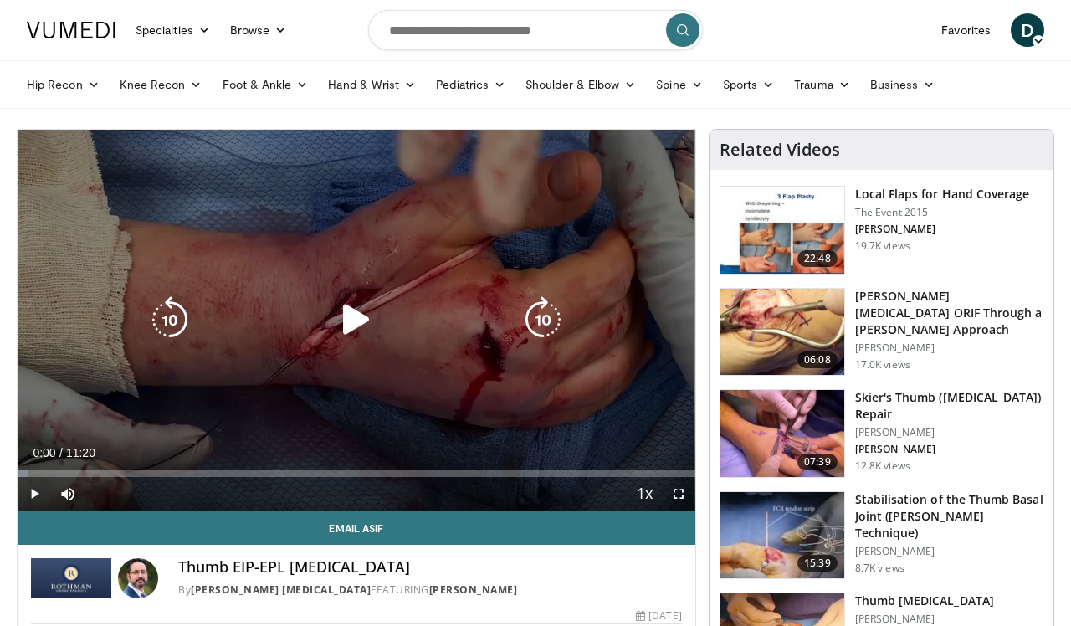
click at [345, 332] on icon "Video Player" at bounding box center [356, 319] width 47 height 47
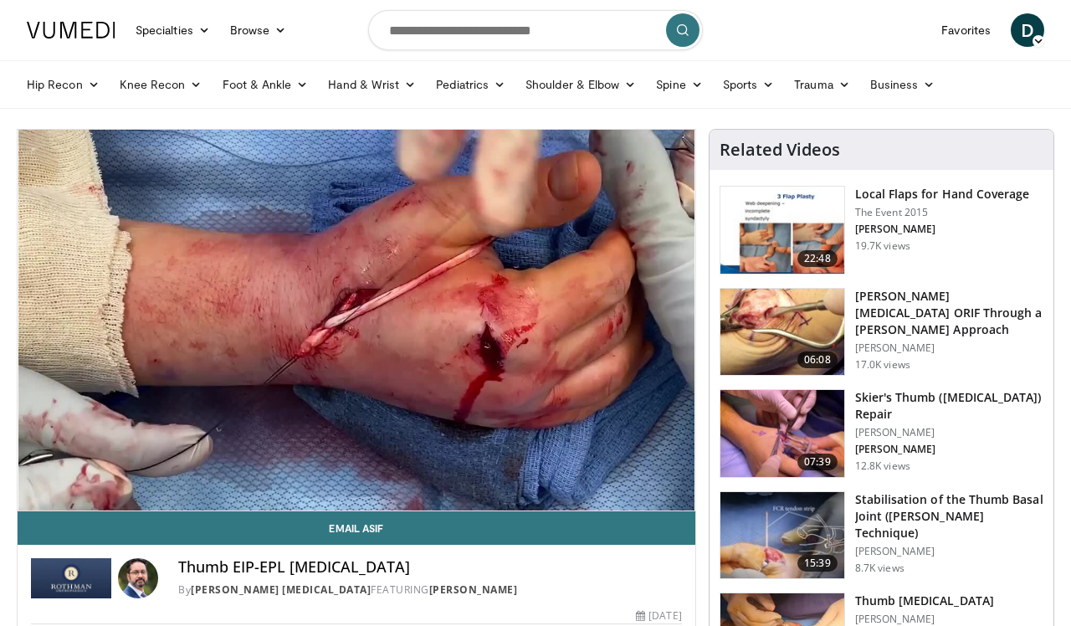
click at [761, 244] on img at bounding box center [783, 230] width 124 height 87
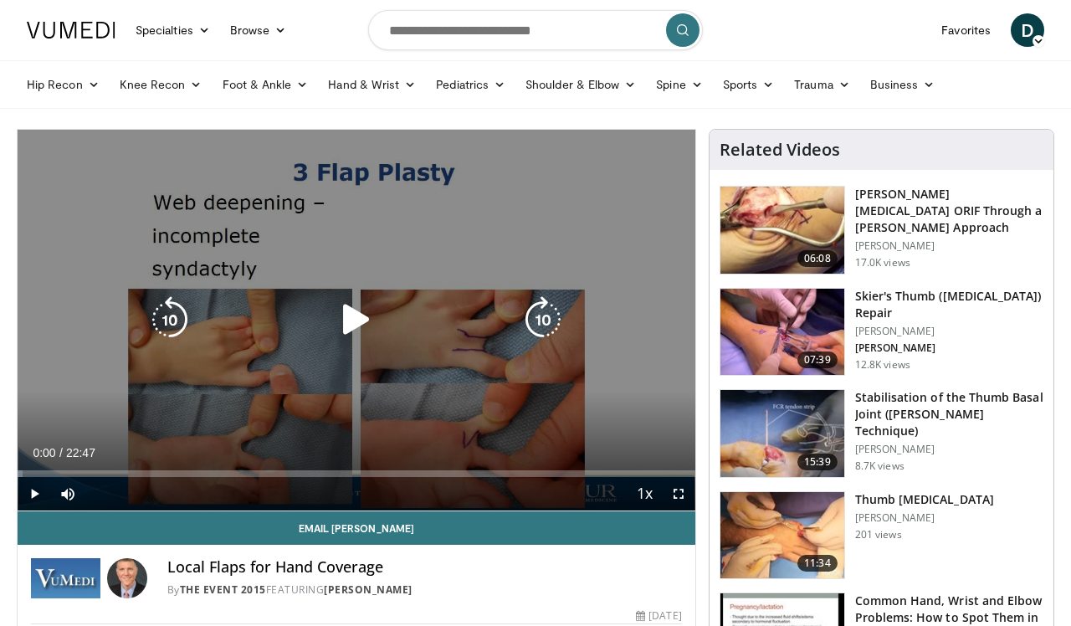
click at [352, 317] on icon "Video Player" at bounding box center [356, 319] width 47 height 47
click at [347, 316] on icon "Video Player" at bounding box center [356, 319] width 47 height 47
